Goal: Browse casually: Explore the website without a specific task or goal

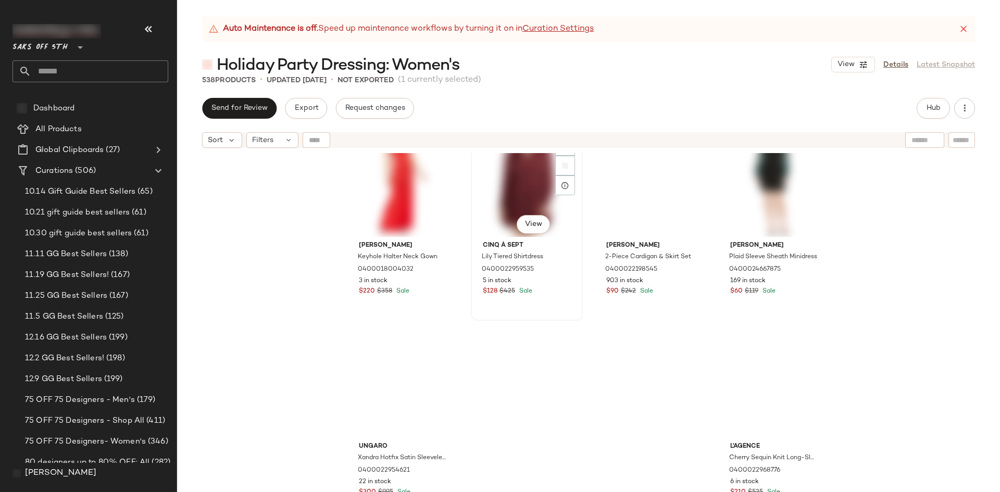
scroll to position [26766, 0]
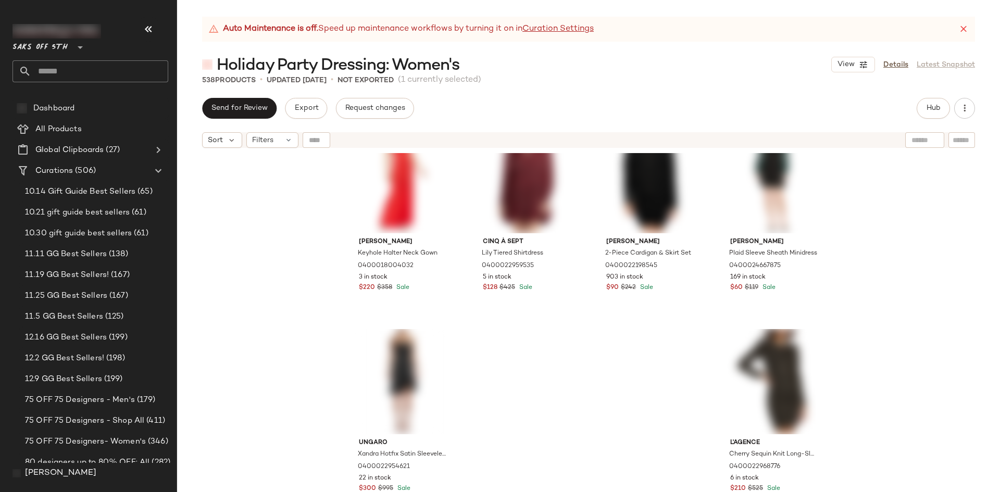
click at [962, 32] on icon at bounding box center [963, 29] width 10 height 10
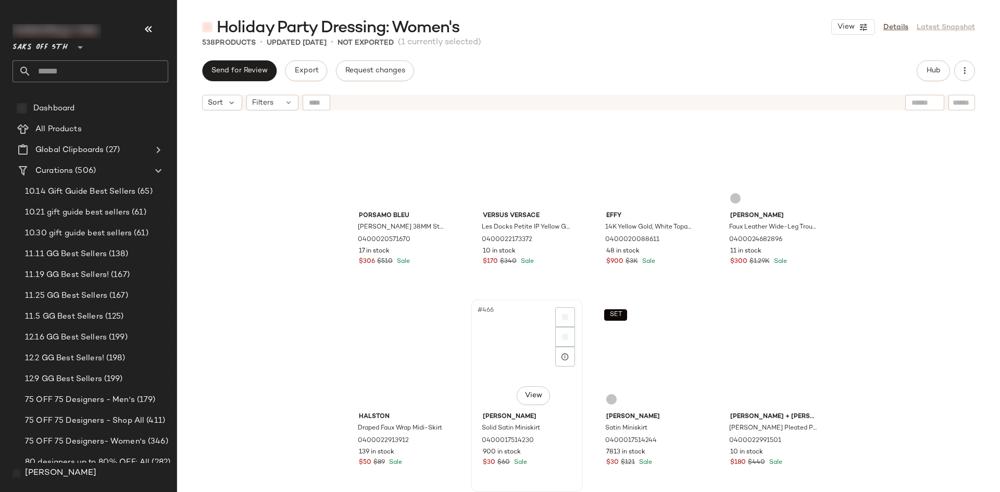
scroll to position [23137, 0]
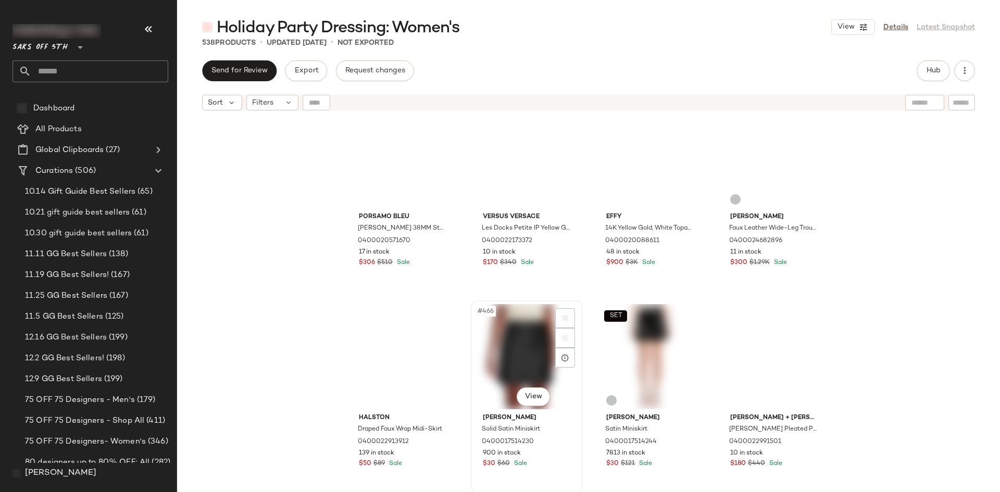
click at [489, 353] on div "#466 View" at bounding box center [526, 356] width 105 height 105
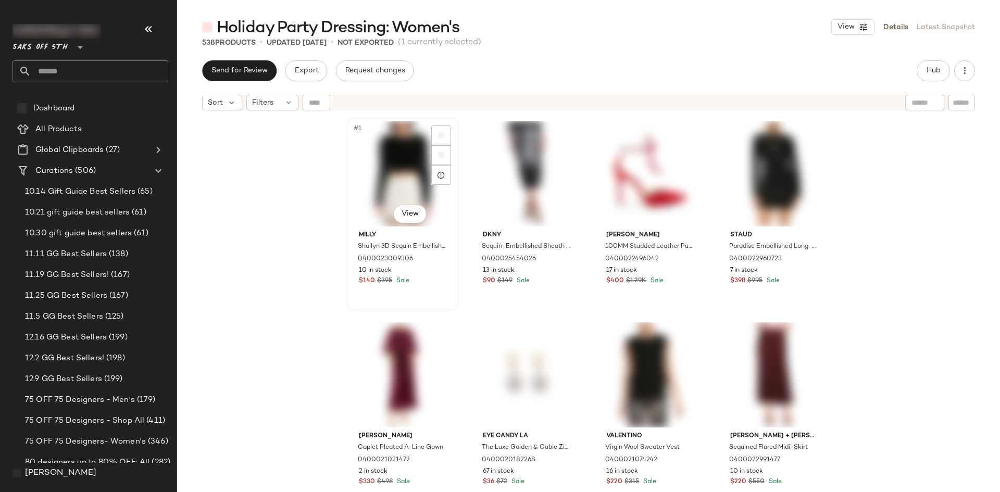
click at [374, 156] on div "#1 View" at bounding box center [402, 173] width 105 height 105
click at [487, 162] on div "#2 View" at bounding box center [526, 173] width 105 height 105
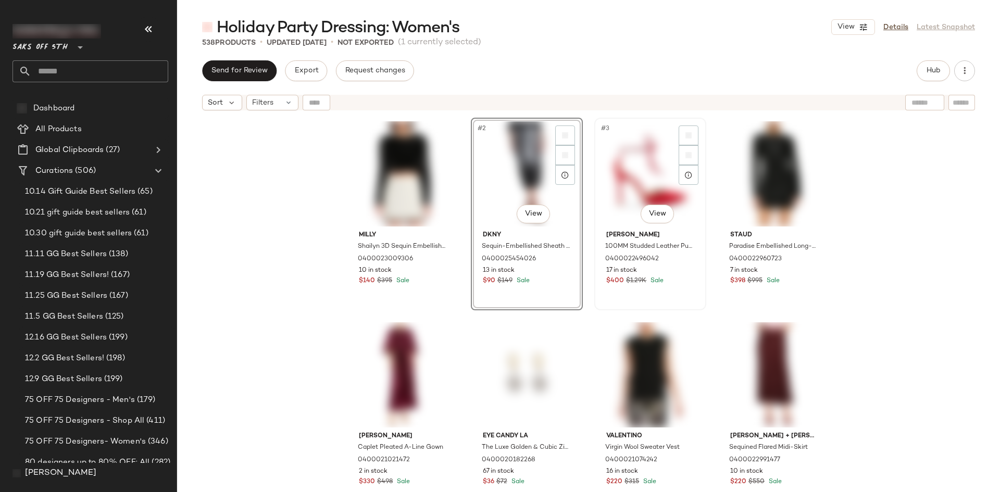
click at [611, 152] on div "#3 View" at bounding box center [650, 173] width 105 height 105
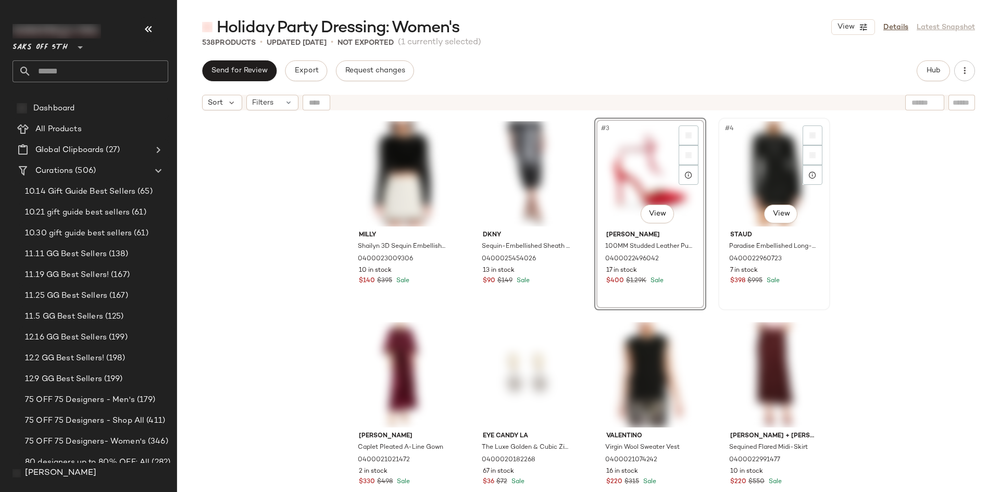
click at [747, 137] on div "#4 View" at bounding box center [774, 173] width 105 height 105
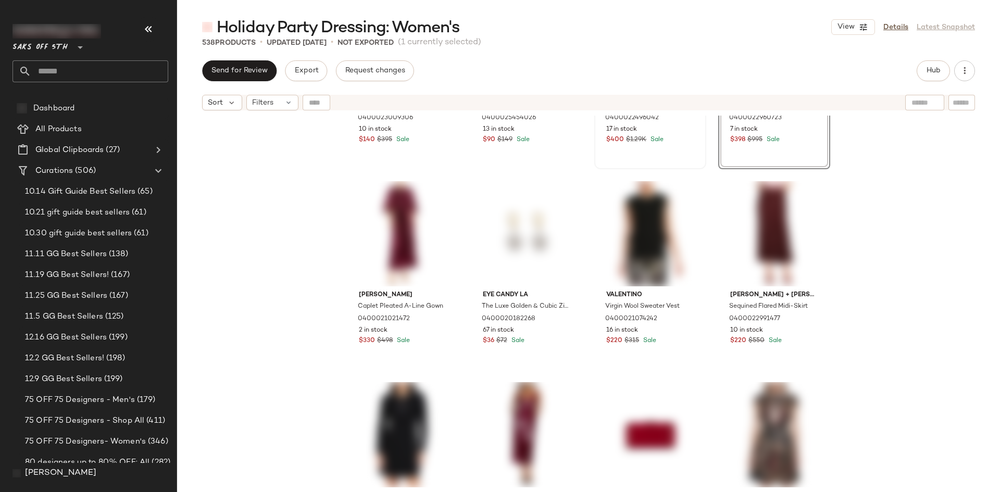
scroll to position [156, 0]
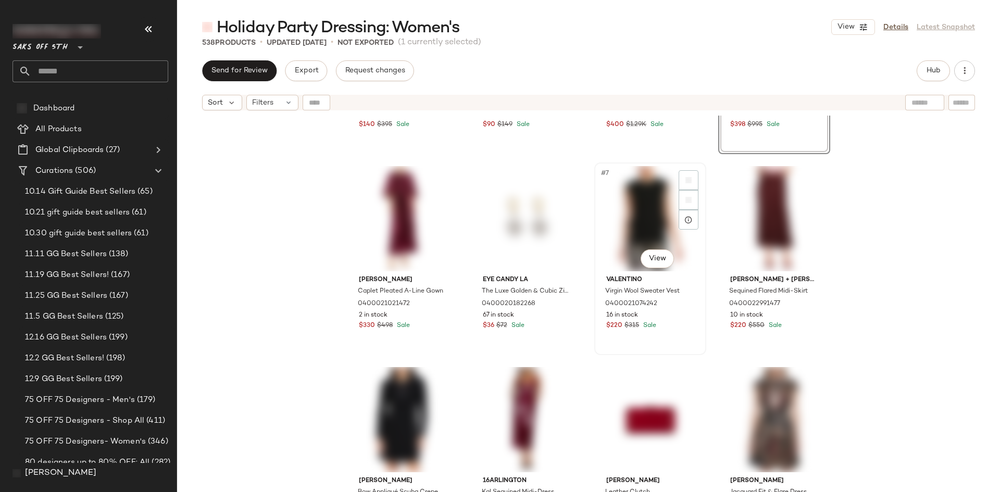
click at [634, 207] on div "#7 View" at bounding box center [650, 218] width 105 height 105
click at [539, 224] on div "#6 View" at bounding box center [526, 218] width 105 height 105
click at [431, 209] on div at bounding box center [441, 200] width 20 height 20
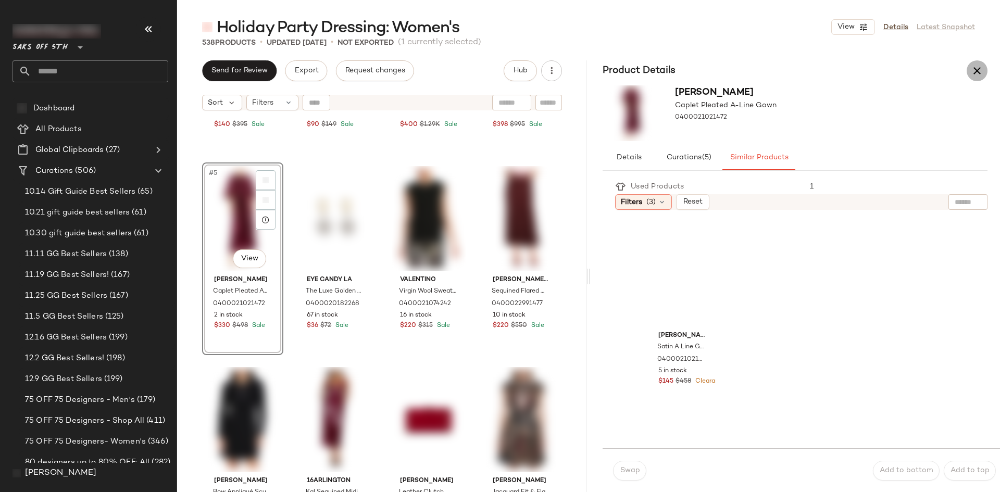
click at [975, 72] on icon "button" at bounding box center [976, 71] width 12 height 12
